Goal: Find specific page/section: Find specific page/section

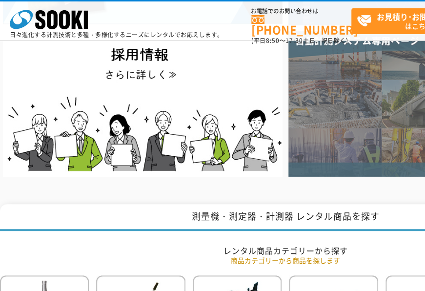
drag, startPoint x: 180, startPoint y: 132, endPoint x: 334, endPoint y: 136, distance: 153.9
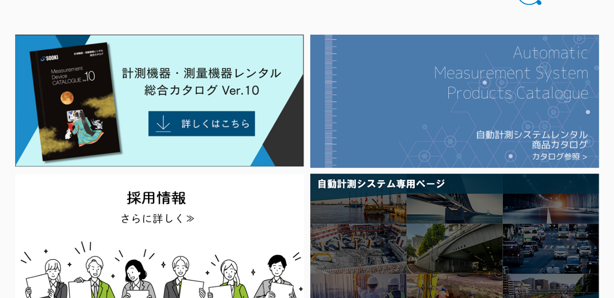
scroll to position [53, 0]
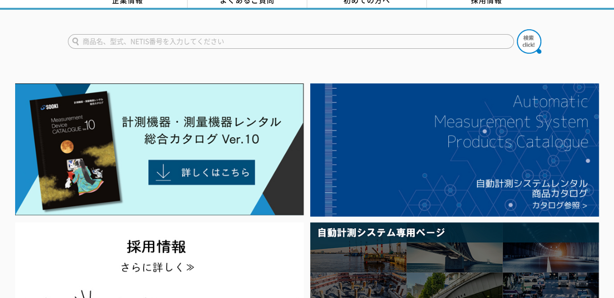
click at [262, 36] on input "text" at bounding box center [291, 41] width 446 height 15
type input "wikiscan"
click at [425, 29] on button at bounding box center [529, 41] width 24 height 24
drag, startPoint x: 120, startPoint y: 35, endPoint x: 56, endPoint y: 34, distance: 64.0
click at [56, 34] on div "wikiscan" at bounding box center [307, 33] width 614 height 47
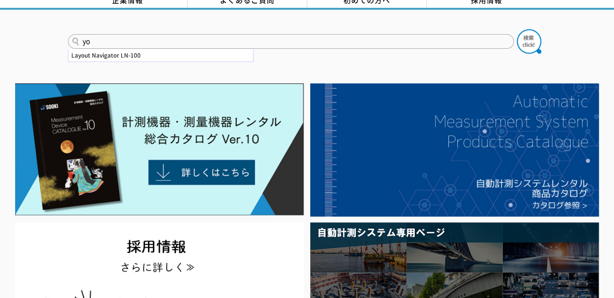
type input "y"
type input "溶接"
click at [425, 29] on button at bounding box center [529, 41] width 24 height 24
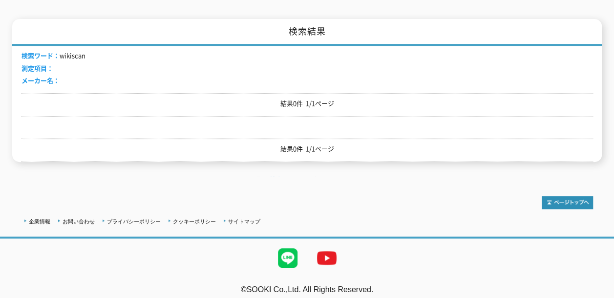
scroll to position [86, 0]
